Goal: Transaction & Acquisition: Purchase product/service

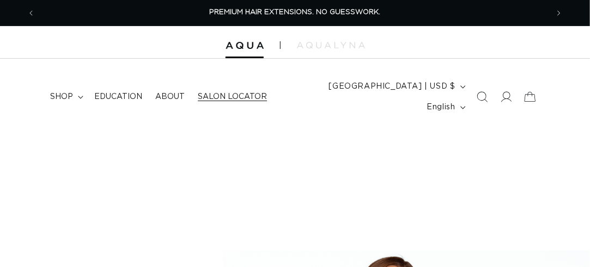
click at [213, 92] on span "Salon Locator" at bounding box center [232, 97] width 69 height 10
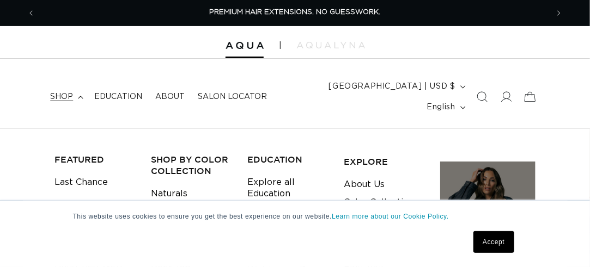
click at [490, 239] on link "Accept" at bounding box center [493, 242] width 40 height 22
select select "m"
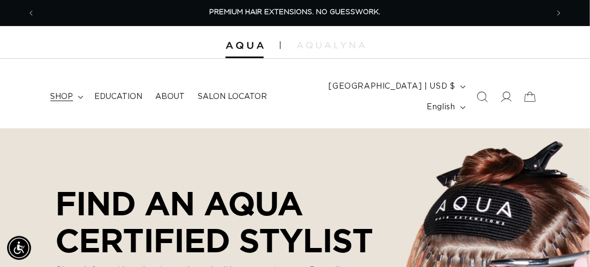
scroll to position [0, 512]
click at [59, 92] on span "shop" at bounding box center [61, 97] width 23 height 10
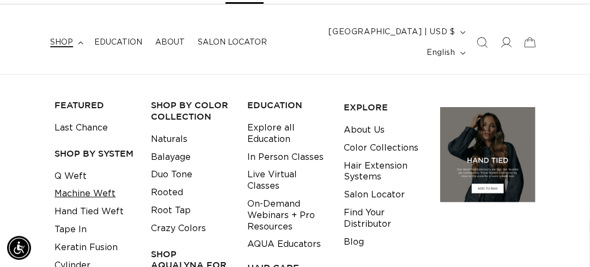
click at [76, 185] on link "Machine Weft" at bounding box center [84, 194] width 61 height 18
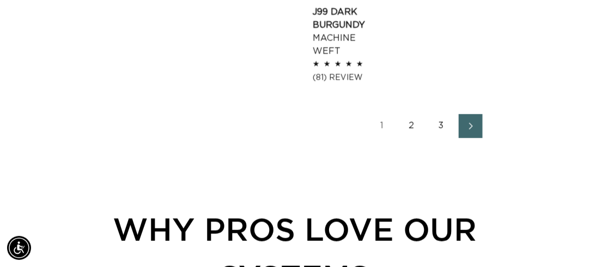
scroll to position [0, 1025]
click at [410, 114] on link "2" at bounding box center [412, 126] width 24 height 24
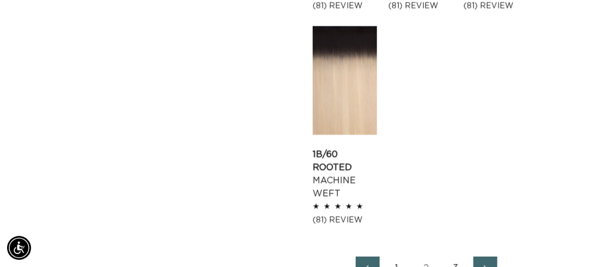
scroll to position [1525, 0]
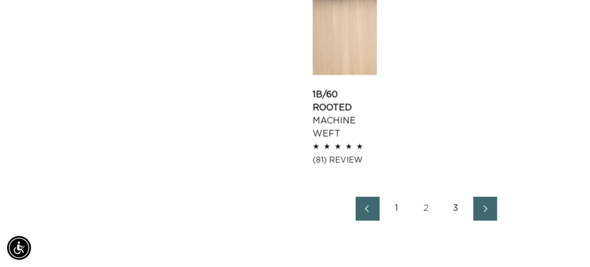
click at [457, 197] on link "3" at bounding box center [456, 209] width 24 height 24
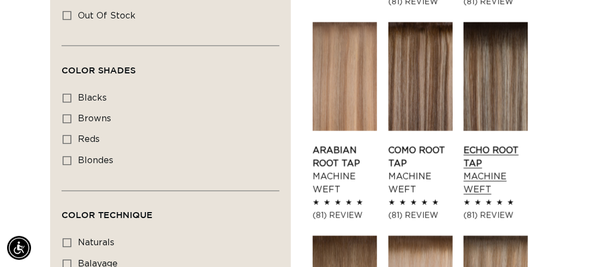
click at [481, 161] on link "Echo Root Tap Machine Weft" at bounding box center [495, 170] width 64 height 52
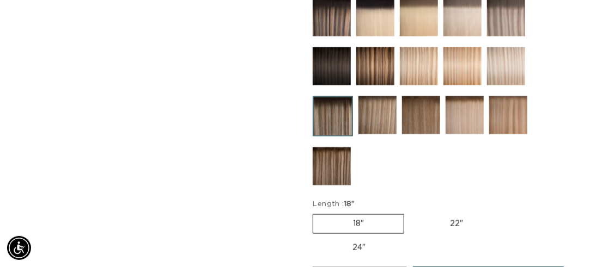
scroll to position [708, 0]
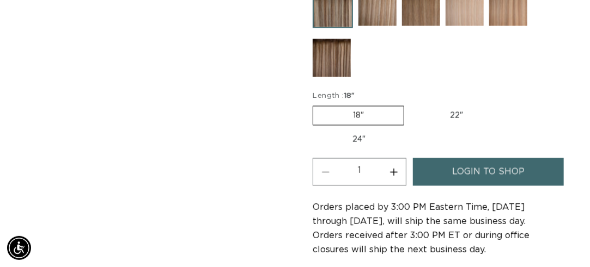
click at [392, 158] on button "Increase quantity for Echo Root Tap - Machine Weft" at bounding box center [393, 172] width 25 height 28
type input "2"
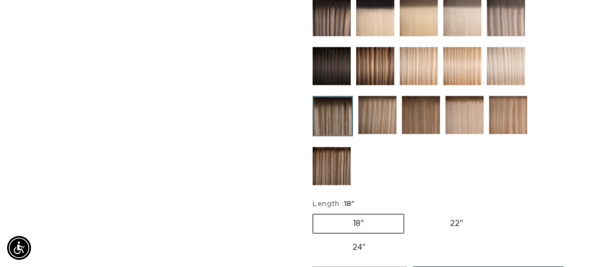
scroll to position [0, 512]
